Goal: Task Accomplishment & Management: Manage account settings

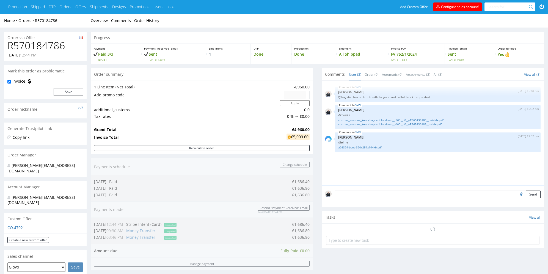
scroll to position [154, 0]
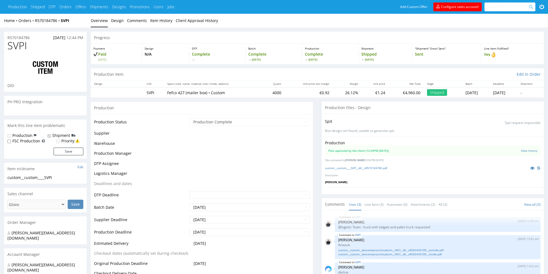
click at [501, 1] on div "Add Custom Offer Configure sales account!" at bounding box center [472, 7] width 151 height 14
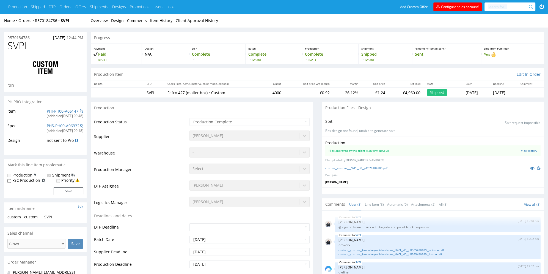
type input "4040"
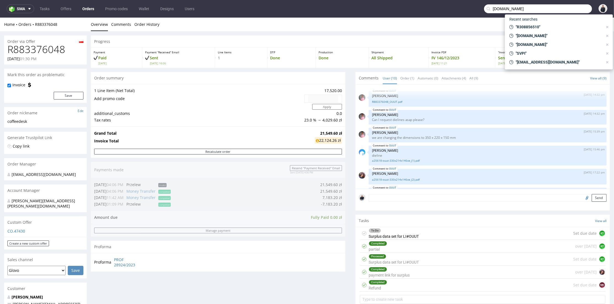
scroll to position [97, 0]
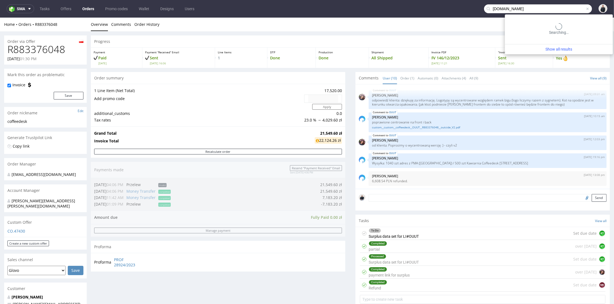
type input "kiyo-natural.com"
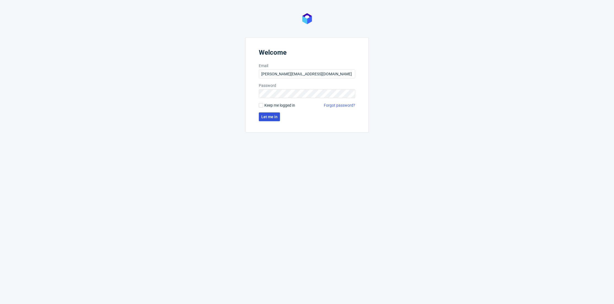
click at [267, 116] on span "Let me in" at bounding box center [269, 117] width 16 height 4
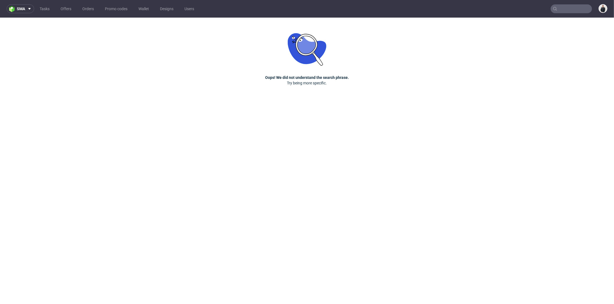
click at [576, 9] on input "text" at bounding box center [570, 8] width 41 height 9
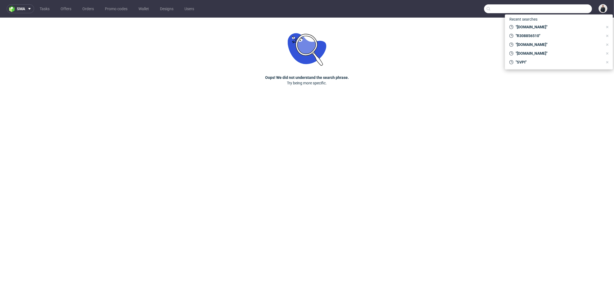
paste input "kiyo-natural.com"
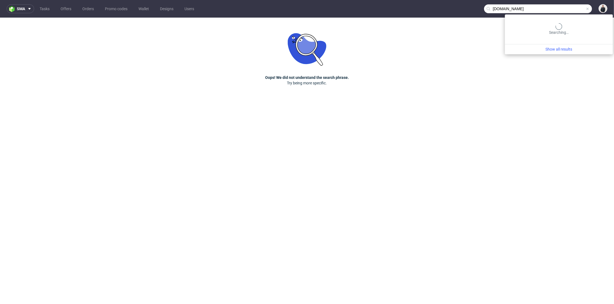
type input "kiyo-natural.com"
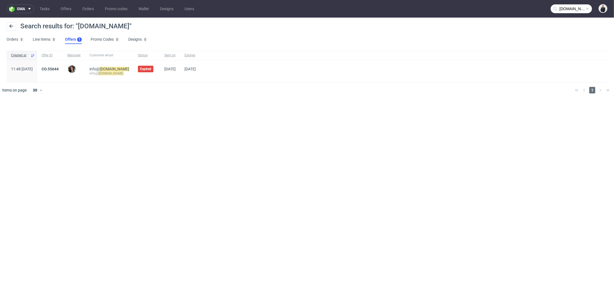
click at [59, 72] on span "CO.55644" at bounding box center [50, 71] width 17 height 9
click at [59, 69] on link "CO.55644" at bounding box center [50, 69] width 17 height 4
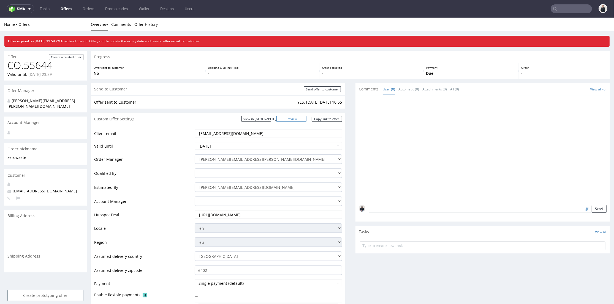
click at [295, 119] on link "Preview" at bounding box center [291, 119] width 30 height 6
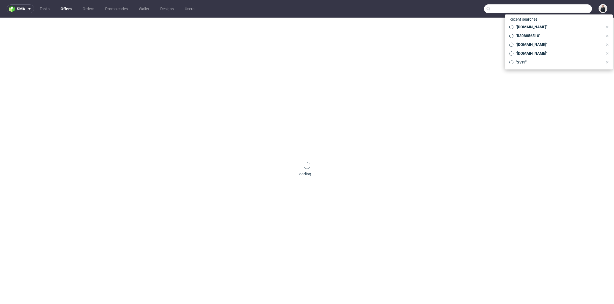
click at [568, 6] on input "text" at bounding box center [538, 8] width 108 height 9
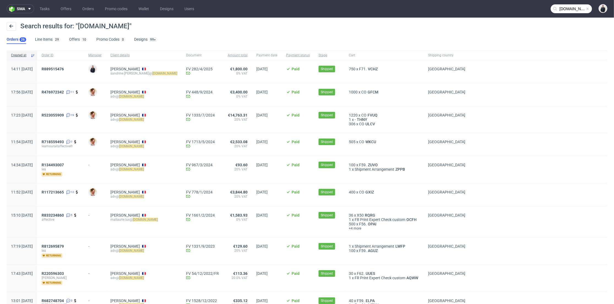
click at [575, 10] on input "affective.fr" at bounding box center [570, 8] width 41 height 9
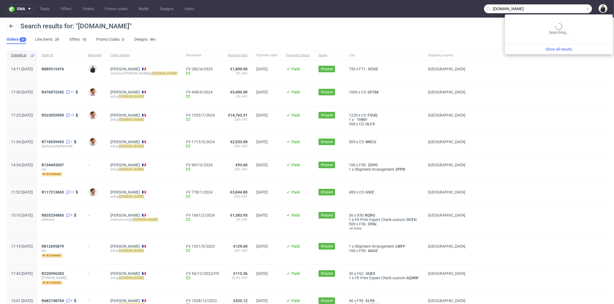
paste input "chihab.ecom.business@gmail.com"
type input "chihab.ecom.business@gmail.com"
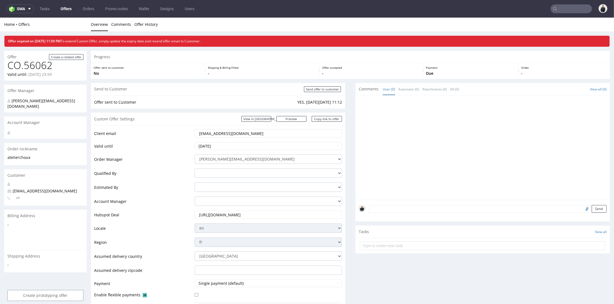
click at [568, 11] on input "text" at bounding box center [570, 8] width 41 height 9
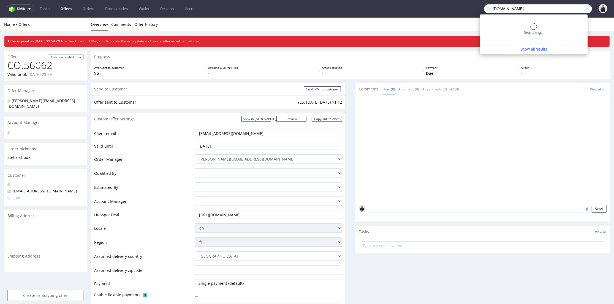
type input "[DOMAIN_NAME]"
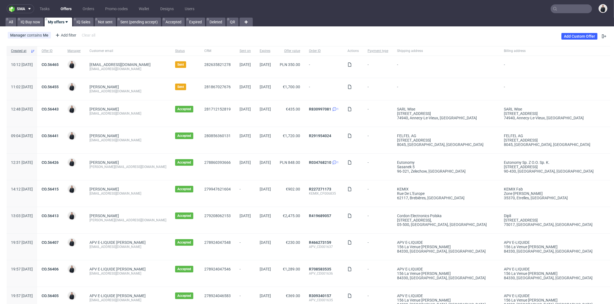
click at [560, 11] on input "text" at bounding box center [570, 8] width 41 height 9
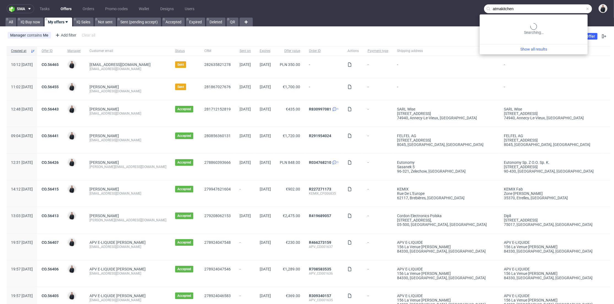
type input "atmakitchen"
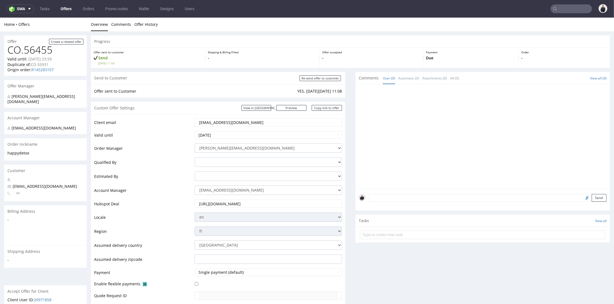
click at [564, 10] on input "text" at bounding box center [570, 8] width 41 height 9
paste input "lafaurieparis.com"
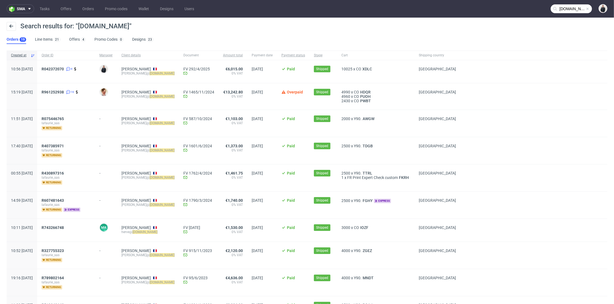
click at [570, 8] on input "lafaurieparis.com" at bounding box center [570, 8] width 41 height 9
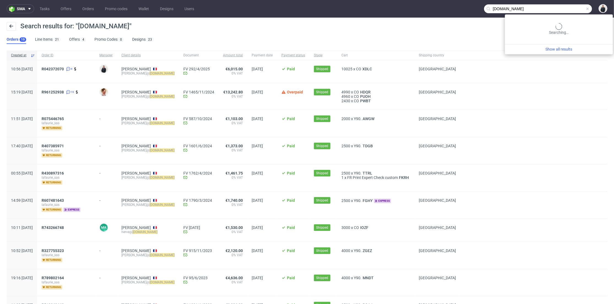
paste input "R396381600"
type input "R396381600"
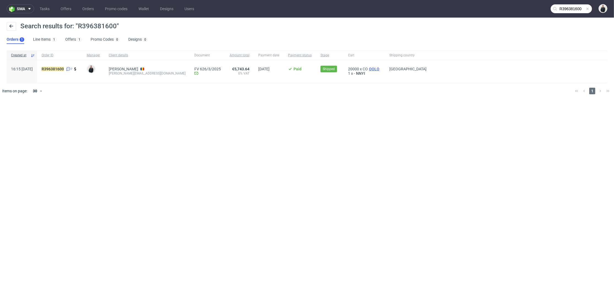
click at [368, 69] on span "OOLO" at bounding box center [374, 69] width 13 height 4
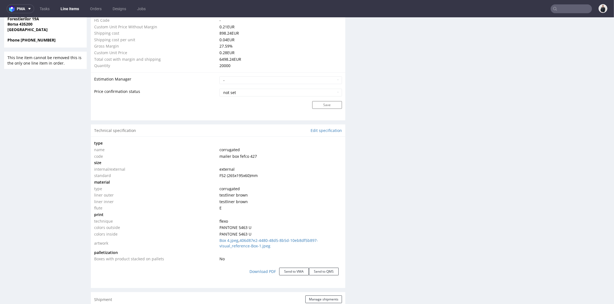
scroll to position [458, 0]
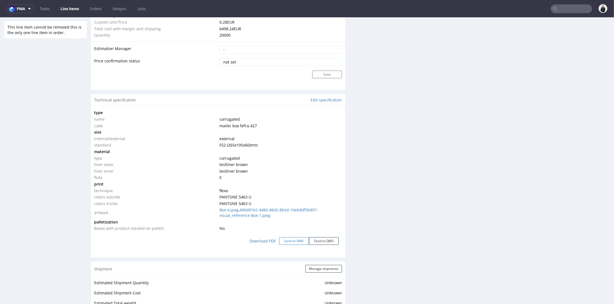
click at [292, 243] on button "Send to VMA" at bounding box center [294, 241] width 30 height 8
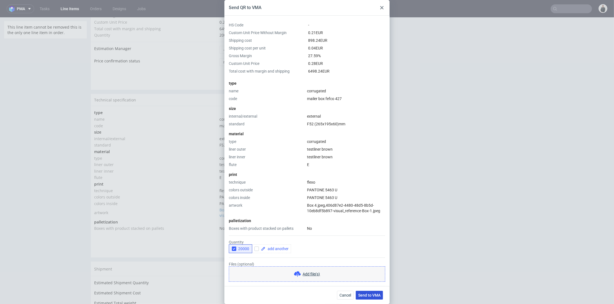
click at [367, 298] on button "Send to VMA" at bounding box center [368, 295] width 27 height 9
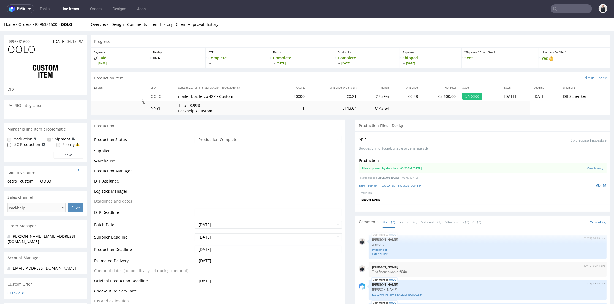
select select "in_progress"
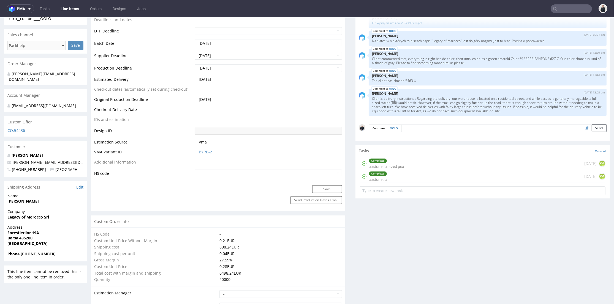
scroll to position [244, 0]
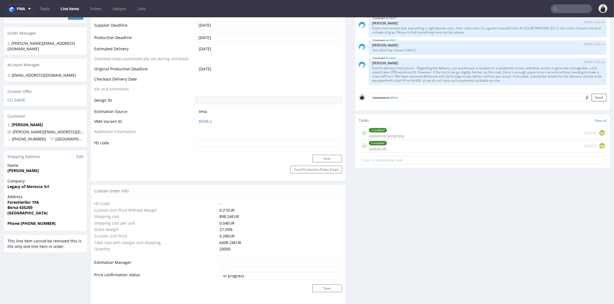
click at [207, 117] on td "Vma" at bounding box center [267, 113] width 149 height 10
click at [207, 121] on link "BYRB-2" at bounding box center [205, 122] width 13 height 6
